Goal: Information Seeking & Learning: Learn about a topic

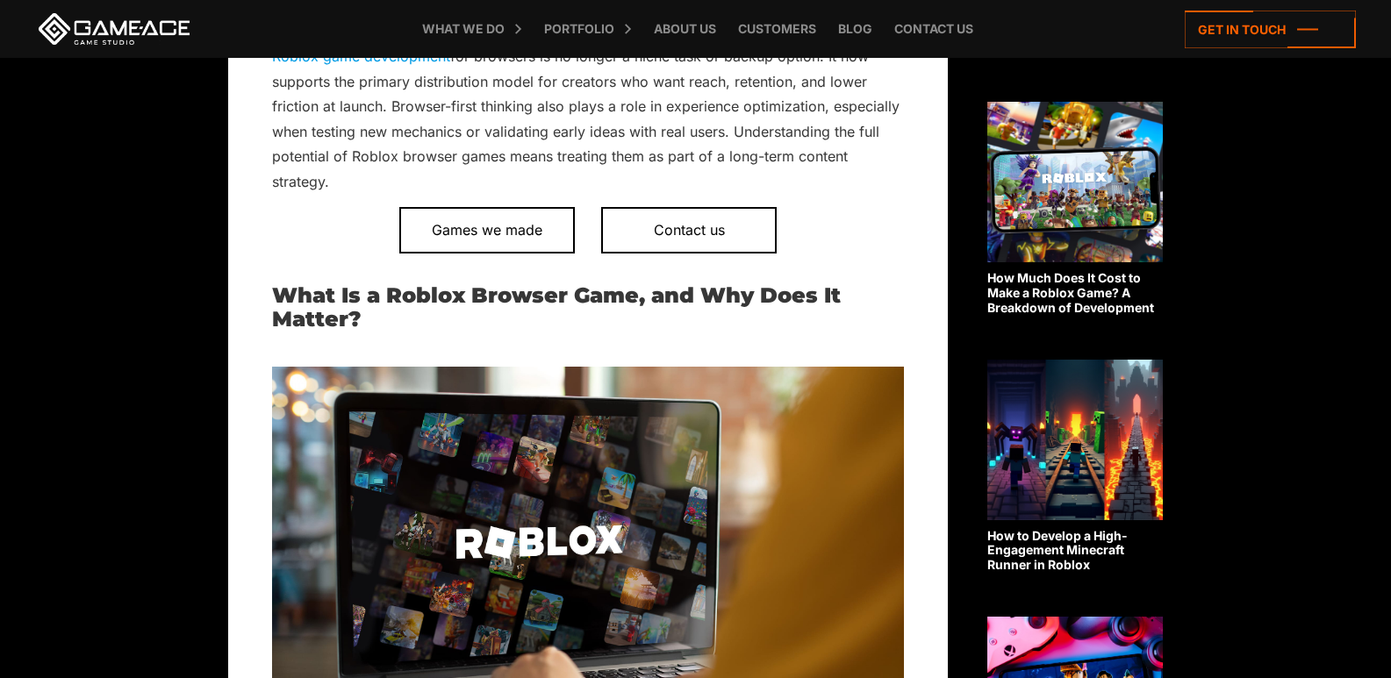
scroll to position [790, 0]
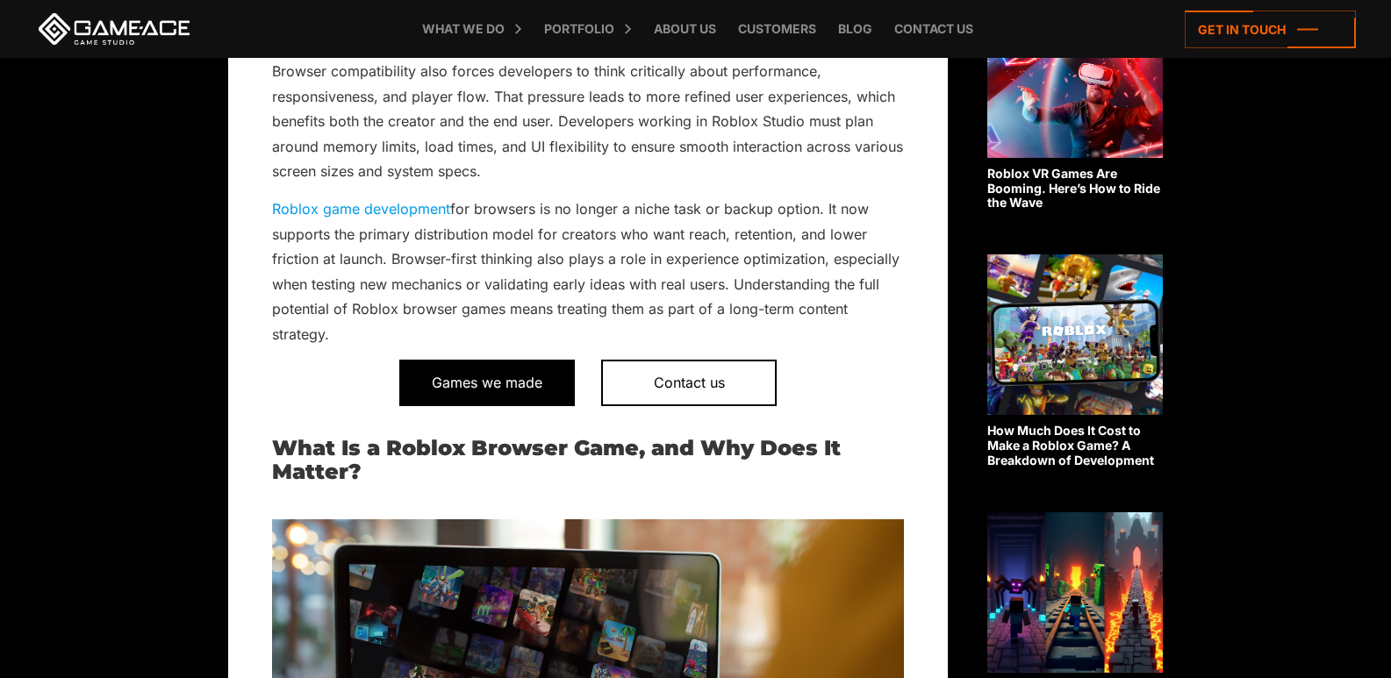
click at [502, 379] on span "Games we made" at bounding box center [487, 383] width 176 height 46
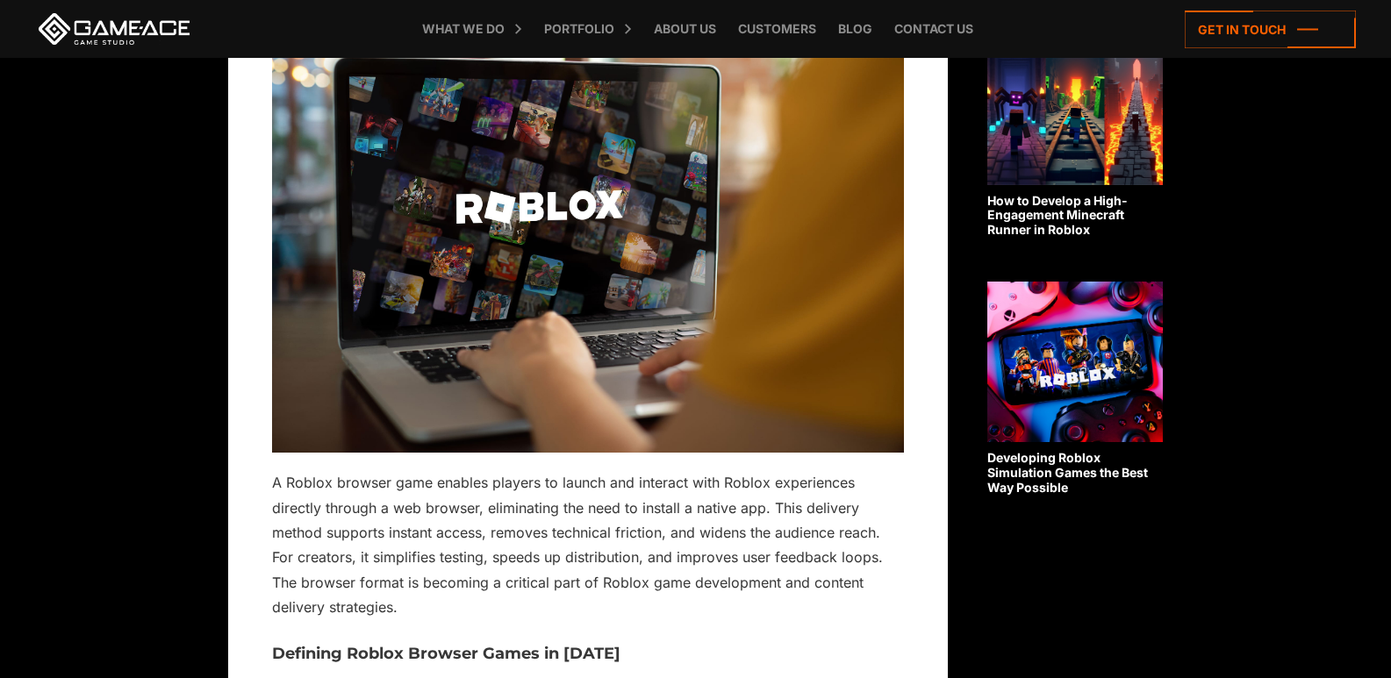
scroll to position [1316, 0]
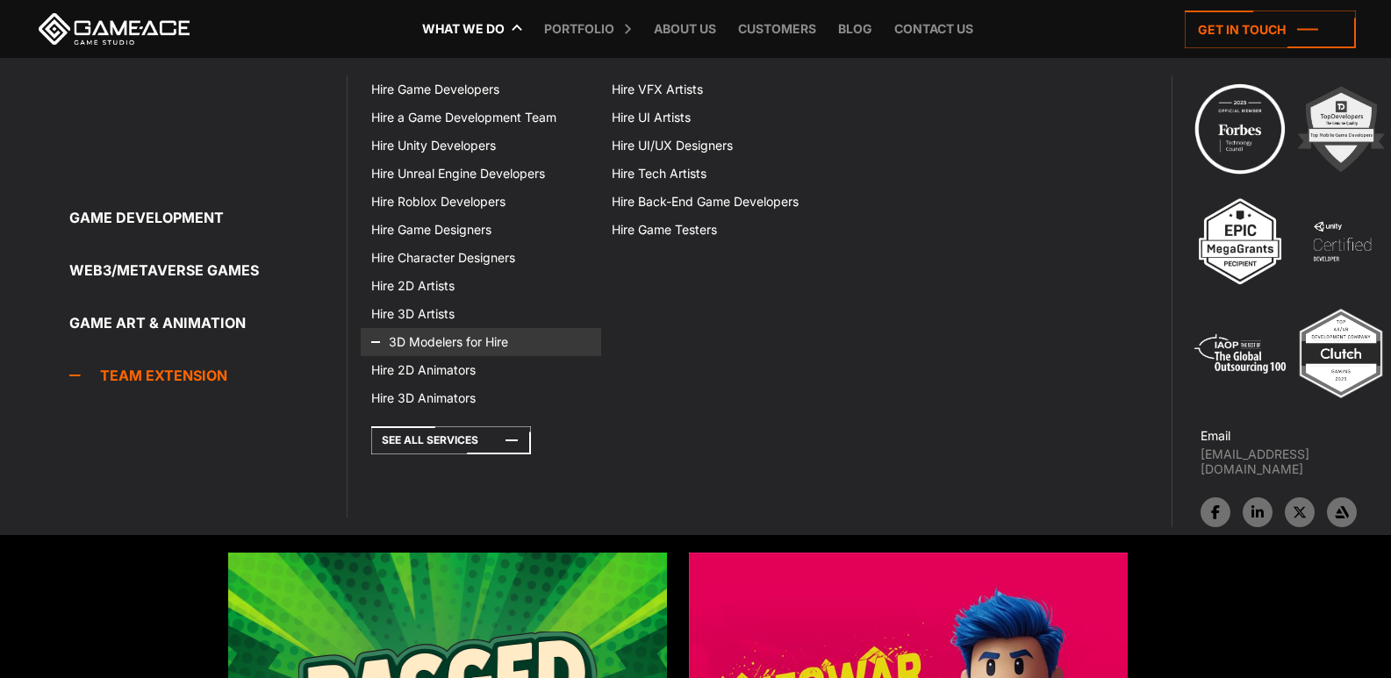
scroll to position [435, 0]
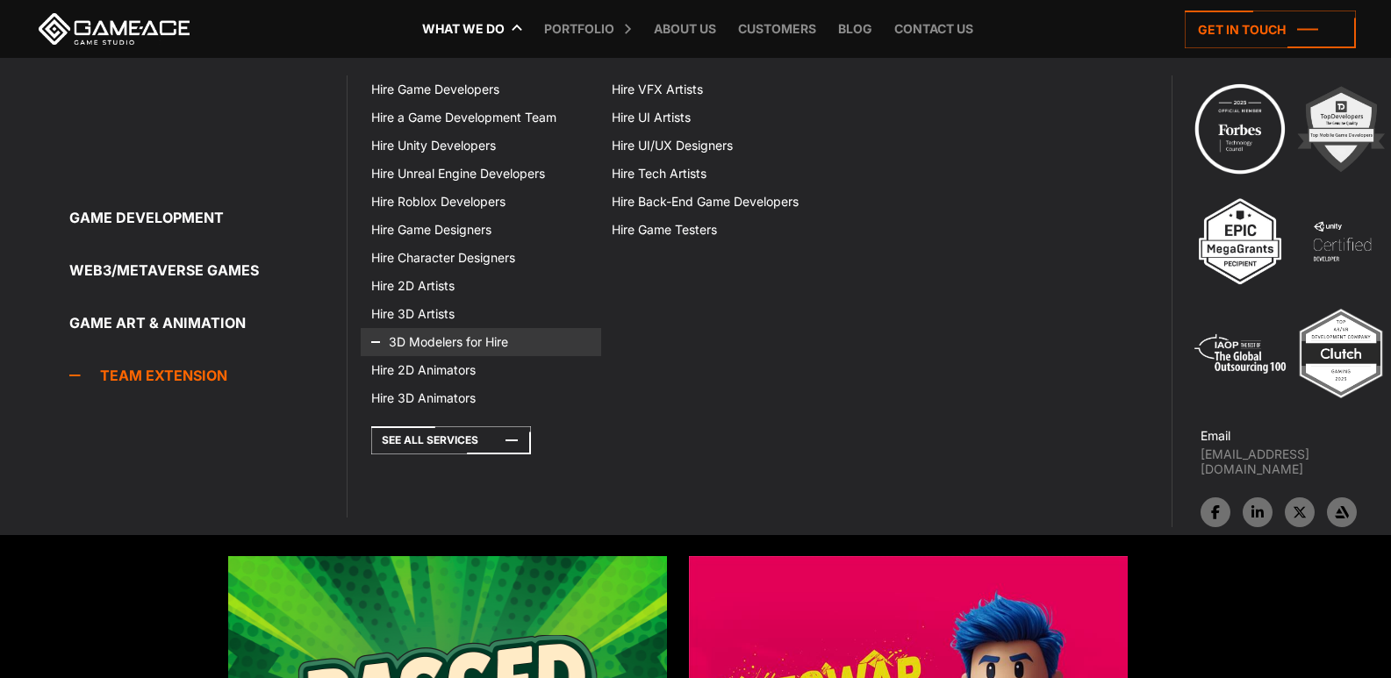
click at [466, 341] on link "3D Modelers for Hire" at bounding box center [481, 342] width 240 height 28
click at [492, 437] on icon at bounding box center [451, 441] width 160 height 28
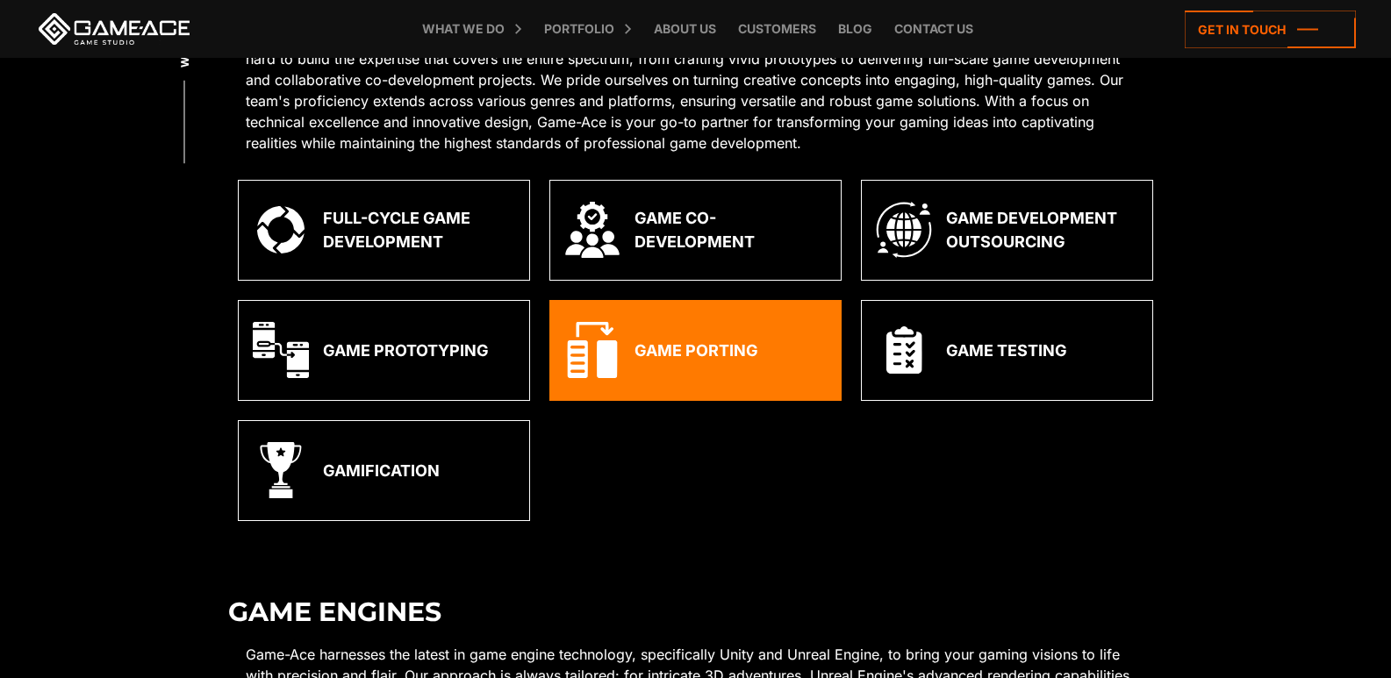
scroll to position [610, 0]
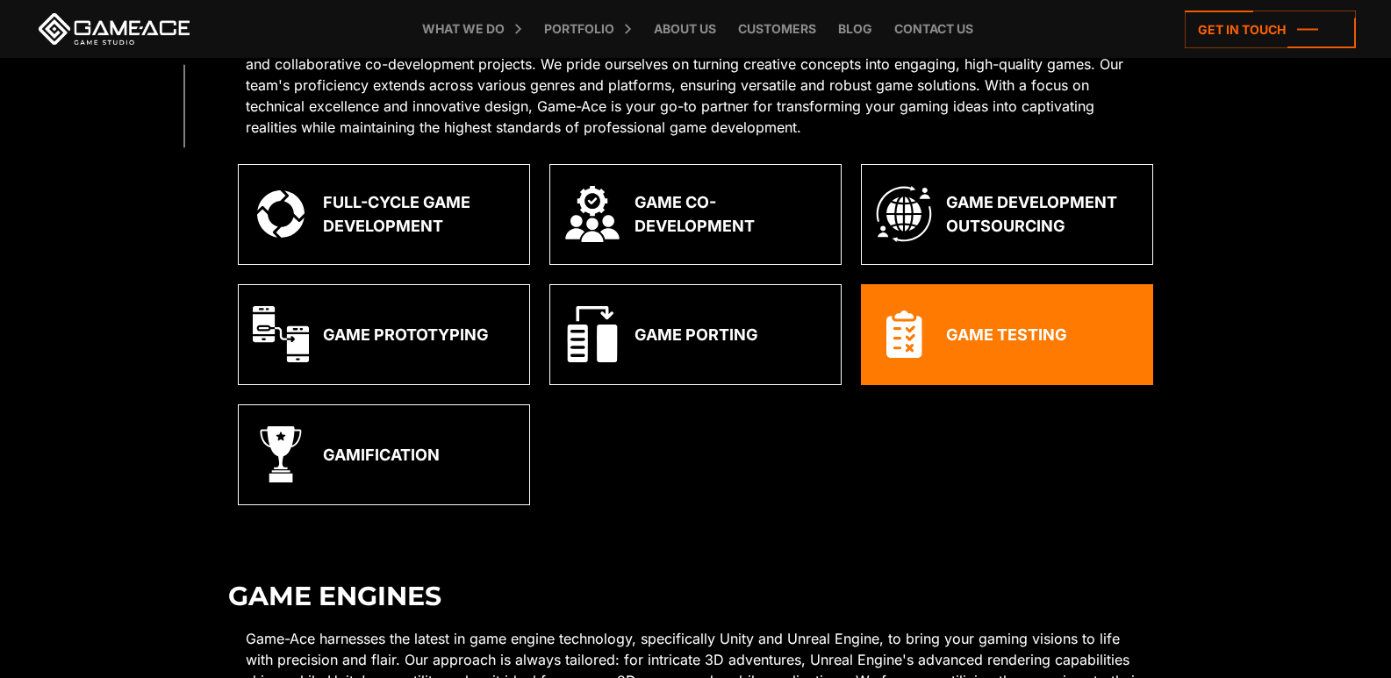
click at [950, 328] on div "Game Testing" at bounding box center [1006, 335] width 121 height 24
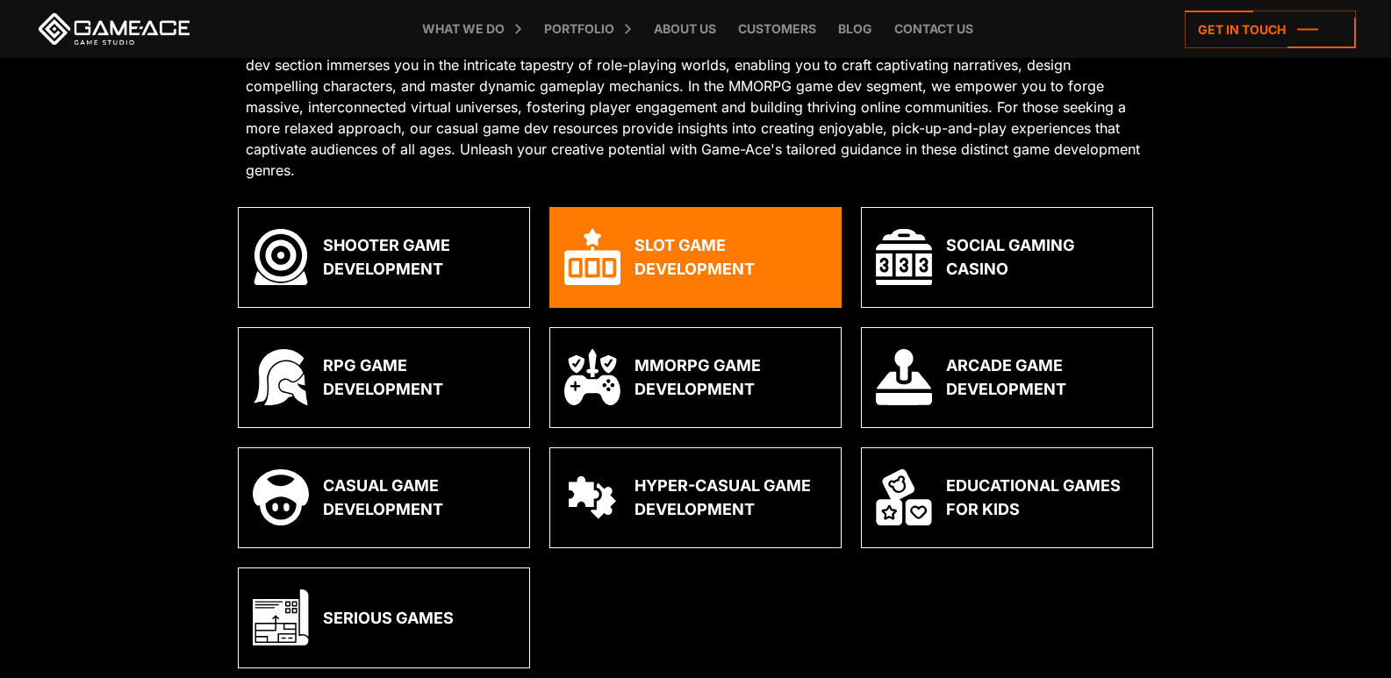
scroll to position [2298, 0]
